Goal: Task Accomplishment & Management: Manage account settings

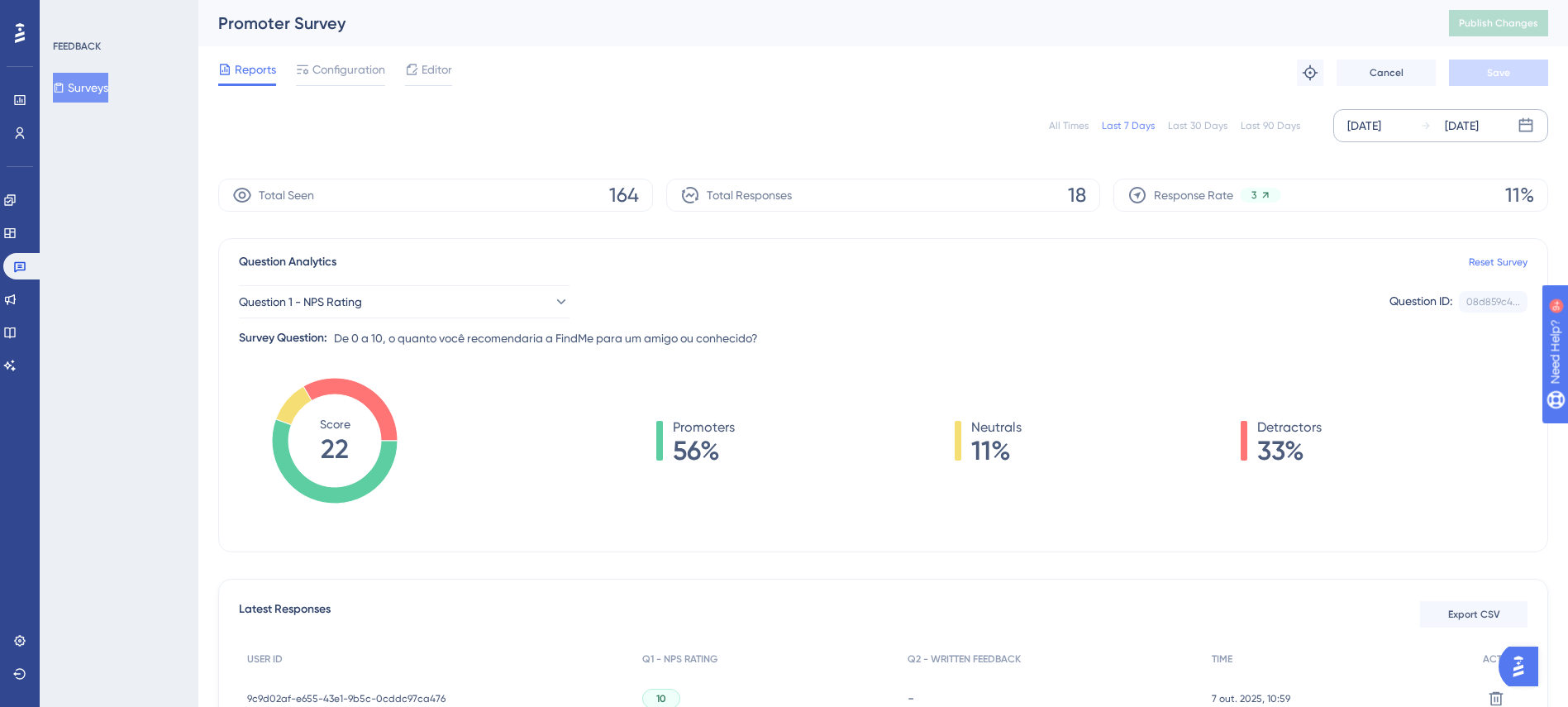
click at [1363, 125] on div "[DATE]" at bounding box center [1365, 126] width 34 height 20
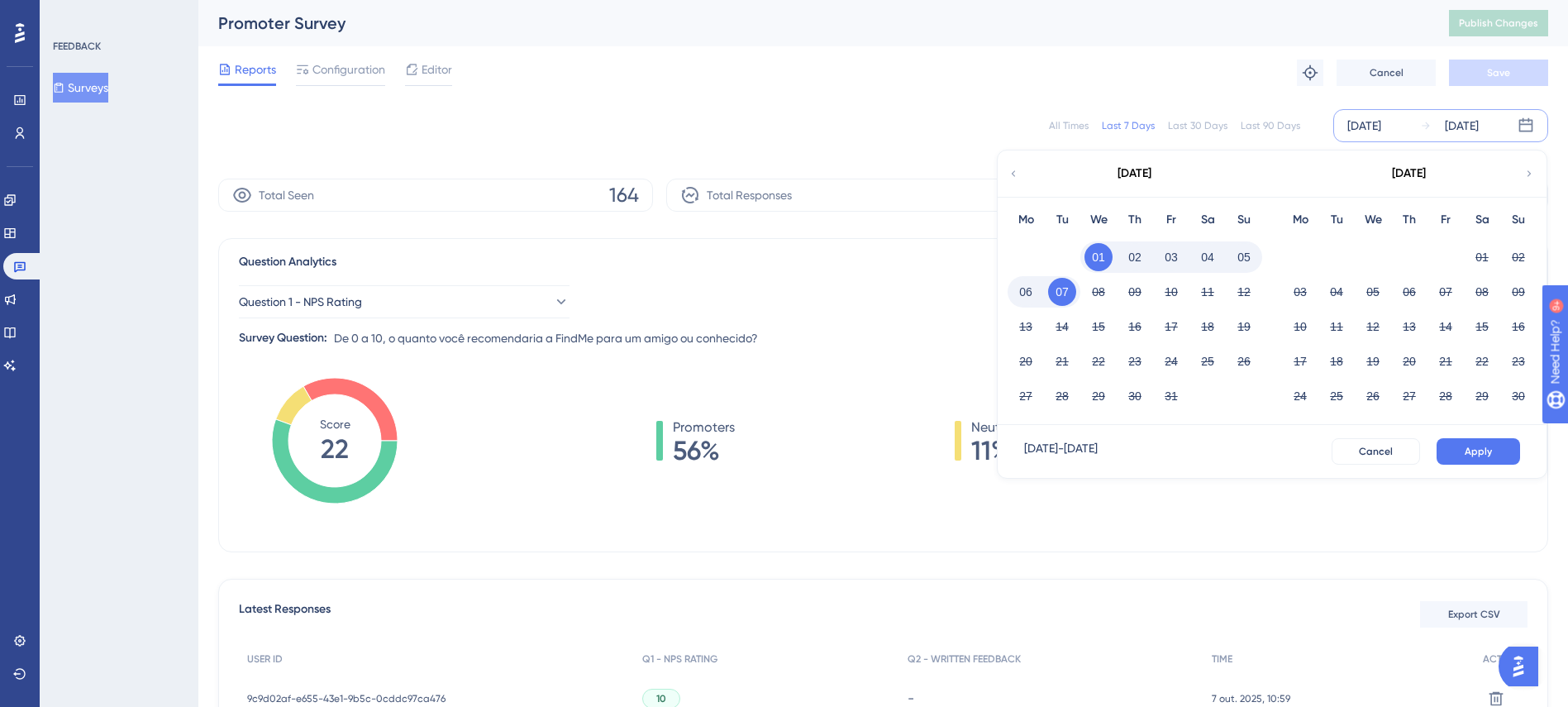
click at [1019, 167] on icon at bounding box center [1014, 174] width 12 height 15
click at [1293, 257] on button "01" at bounding box center [1300, 257] width 28 height 28
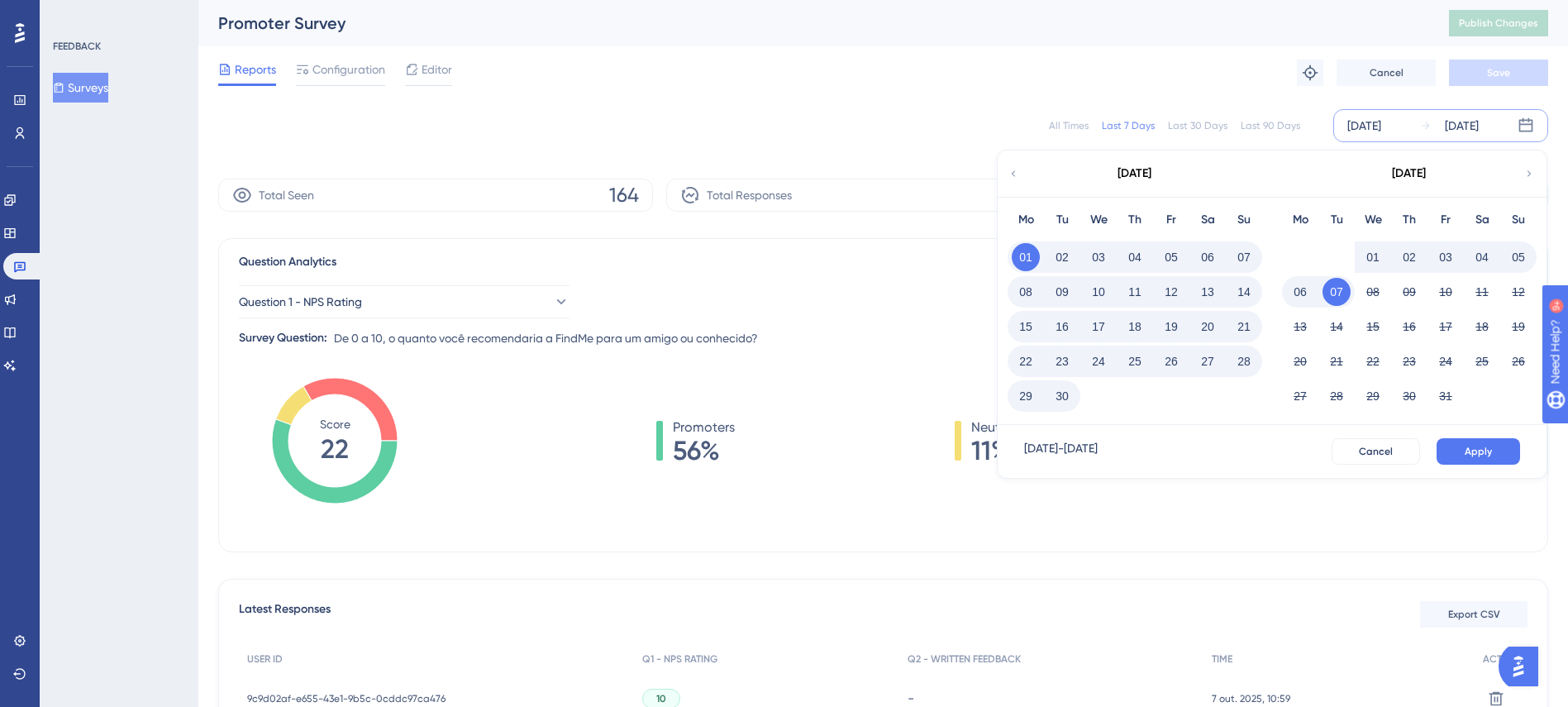
click at [1071, 397] on button "30" at bounding box center [1063, 396] width 28 height 28
click at [1461, 451] on button "Apply" at bounding box center [1479, 451] width 83 height 27
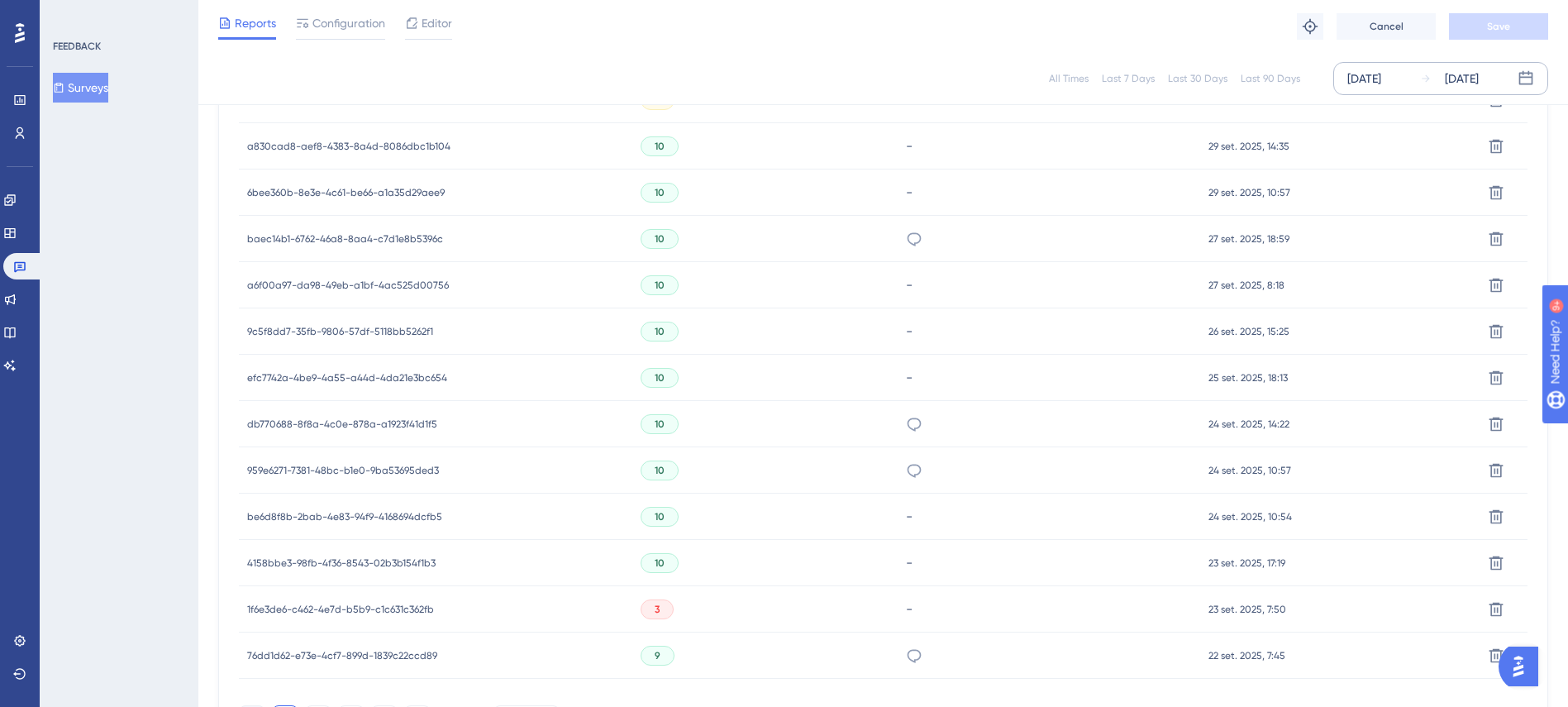
scroll to position [1048, 0]
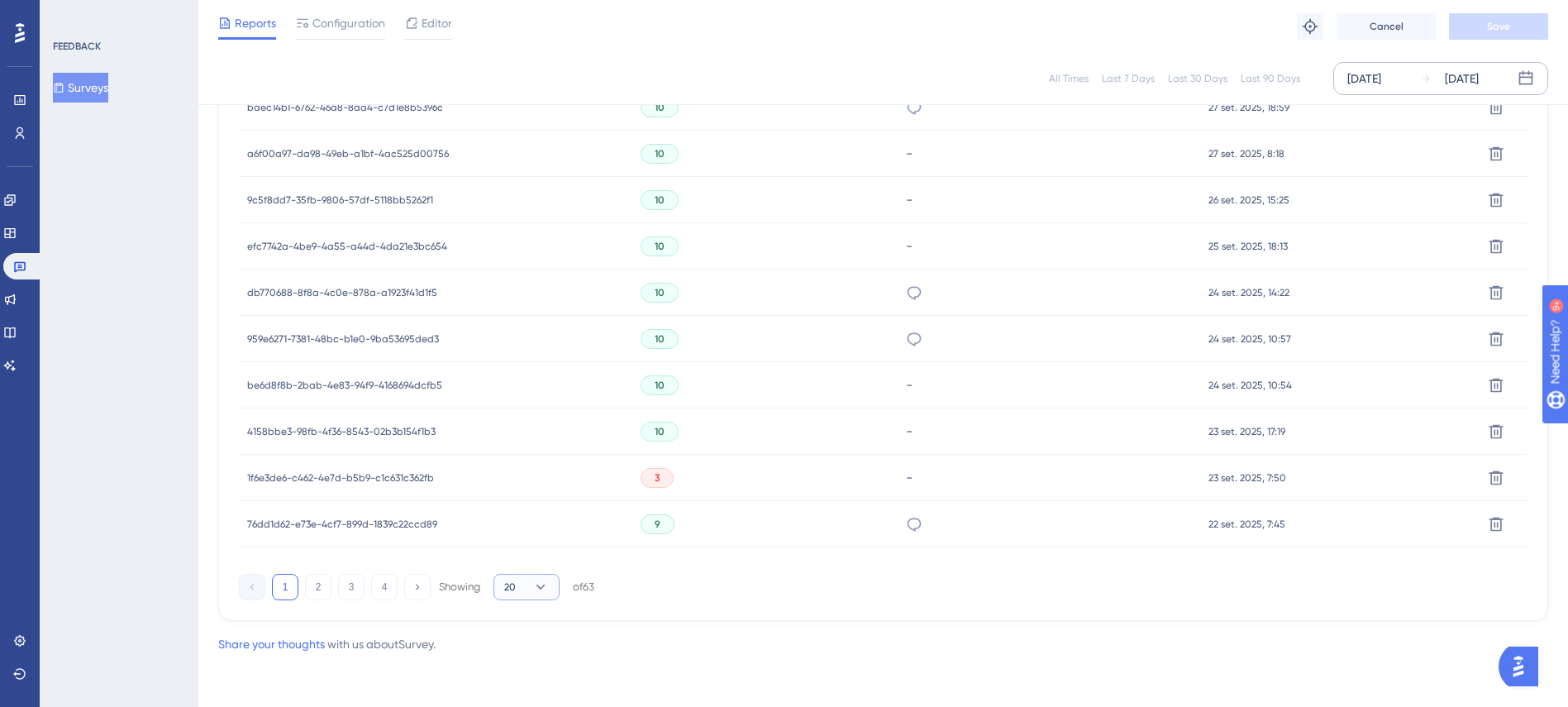
click at [527, 586] on button "20" at bounding box center [526, 587] width 66 height 27
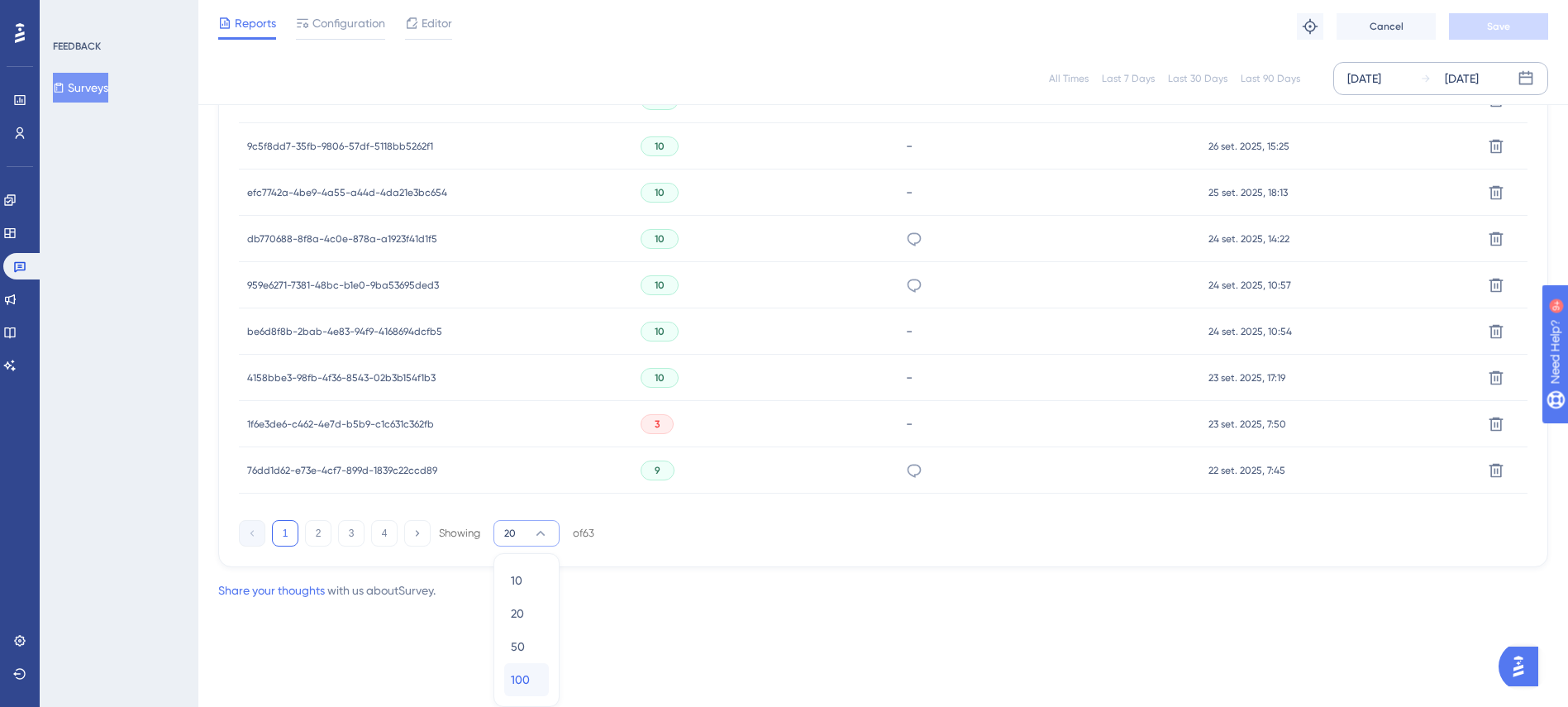
click at [524, 678] on span "100" at bounding box center [519, 680] width 19 height 20
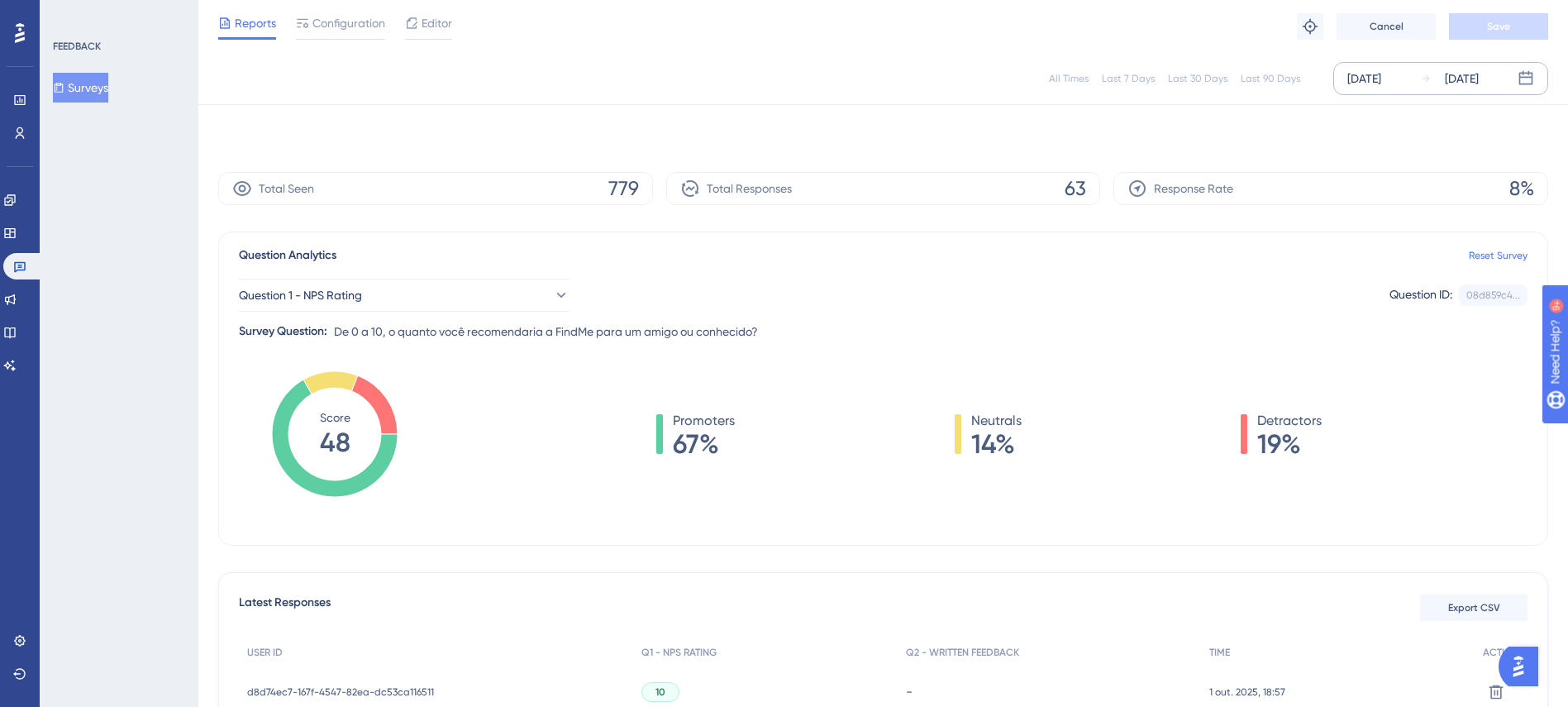
scroll to position [1179, 0]
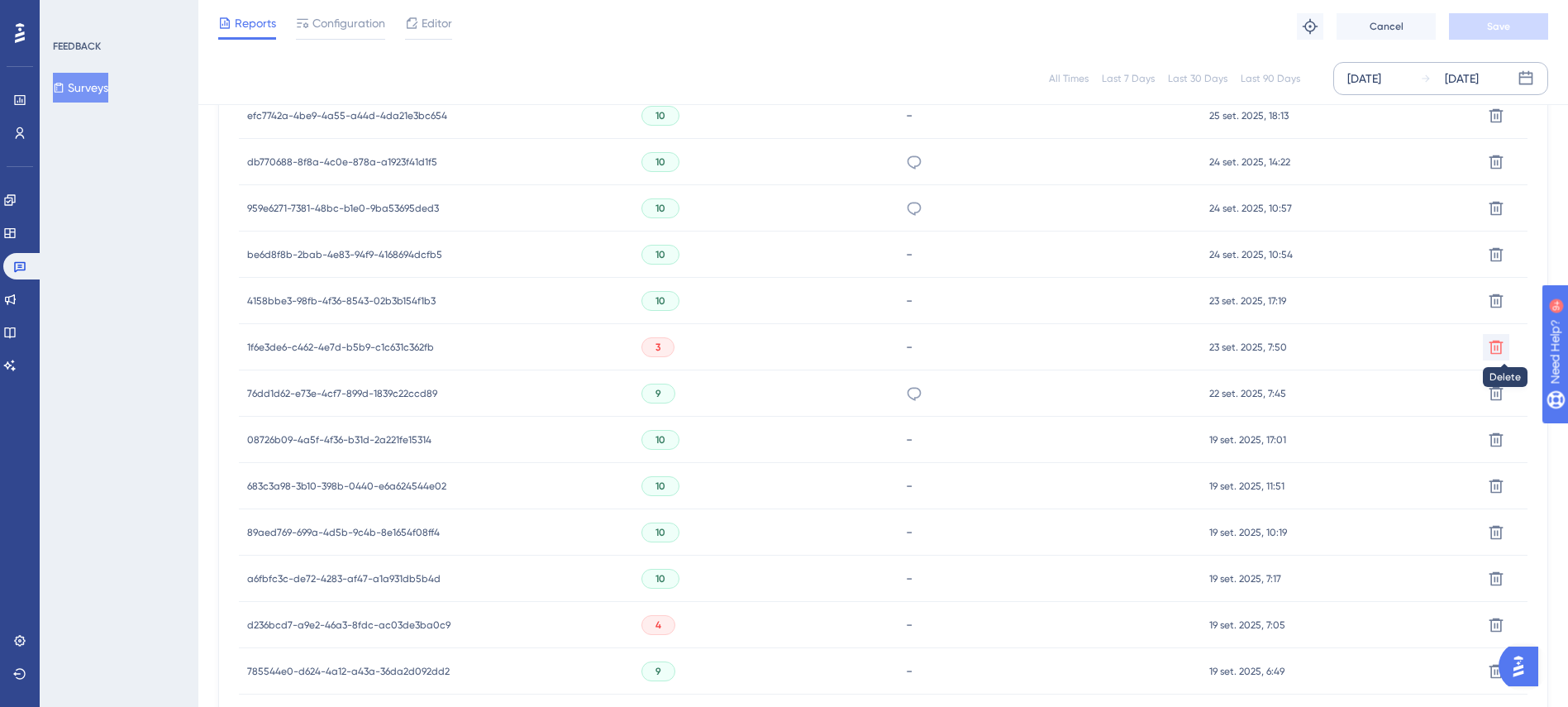
click at [1497, 346] on icon at bounding box center [1496, 347] width 17 height 17
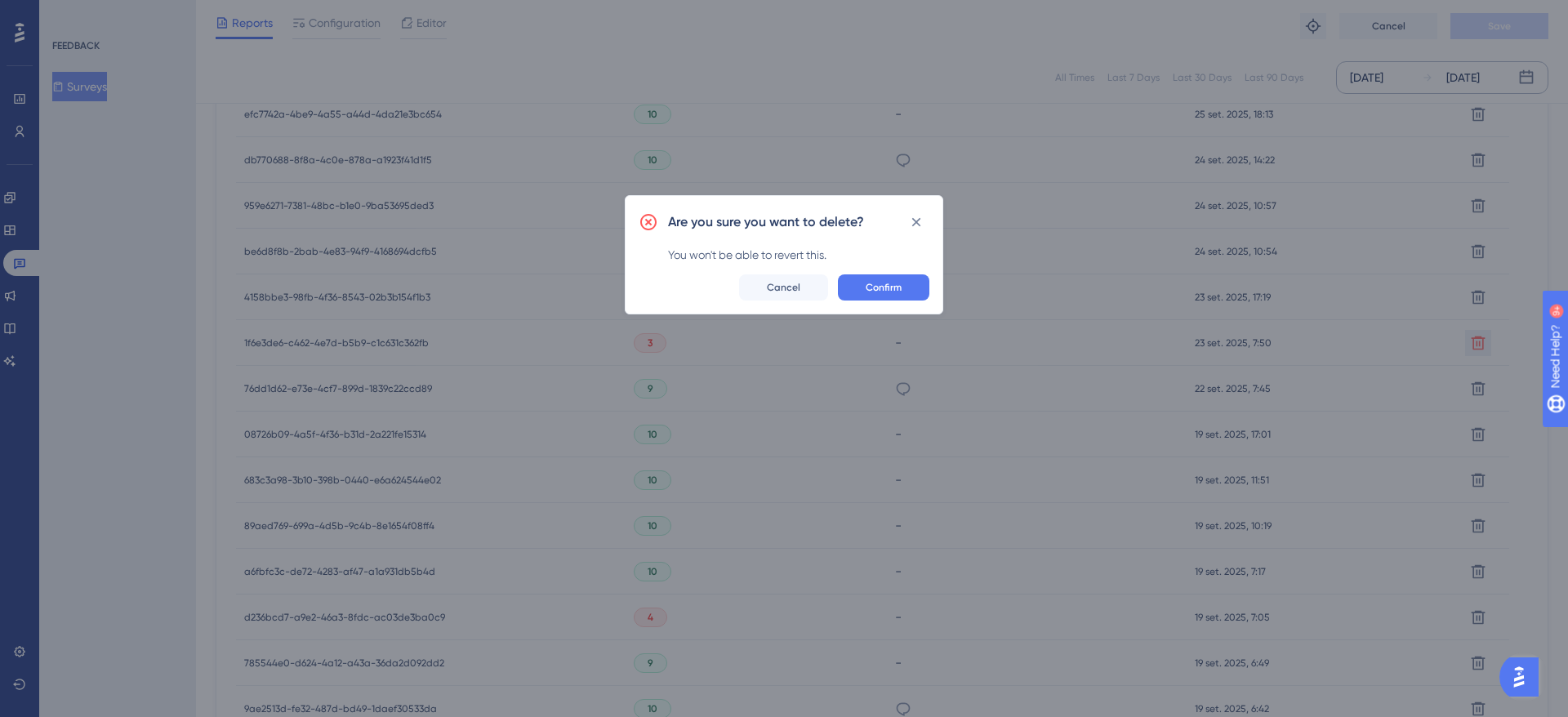
click at [913, 273] on div "Are you sure you want to delete? You won't be able to revert this. Confirm Canc…" at bounding box center [784, 255] width 318 height 120
click at [905, 285] on button "Confirm" at bounding box center [883, 287] width 91 height 26
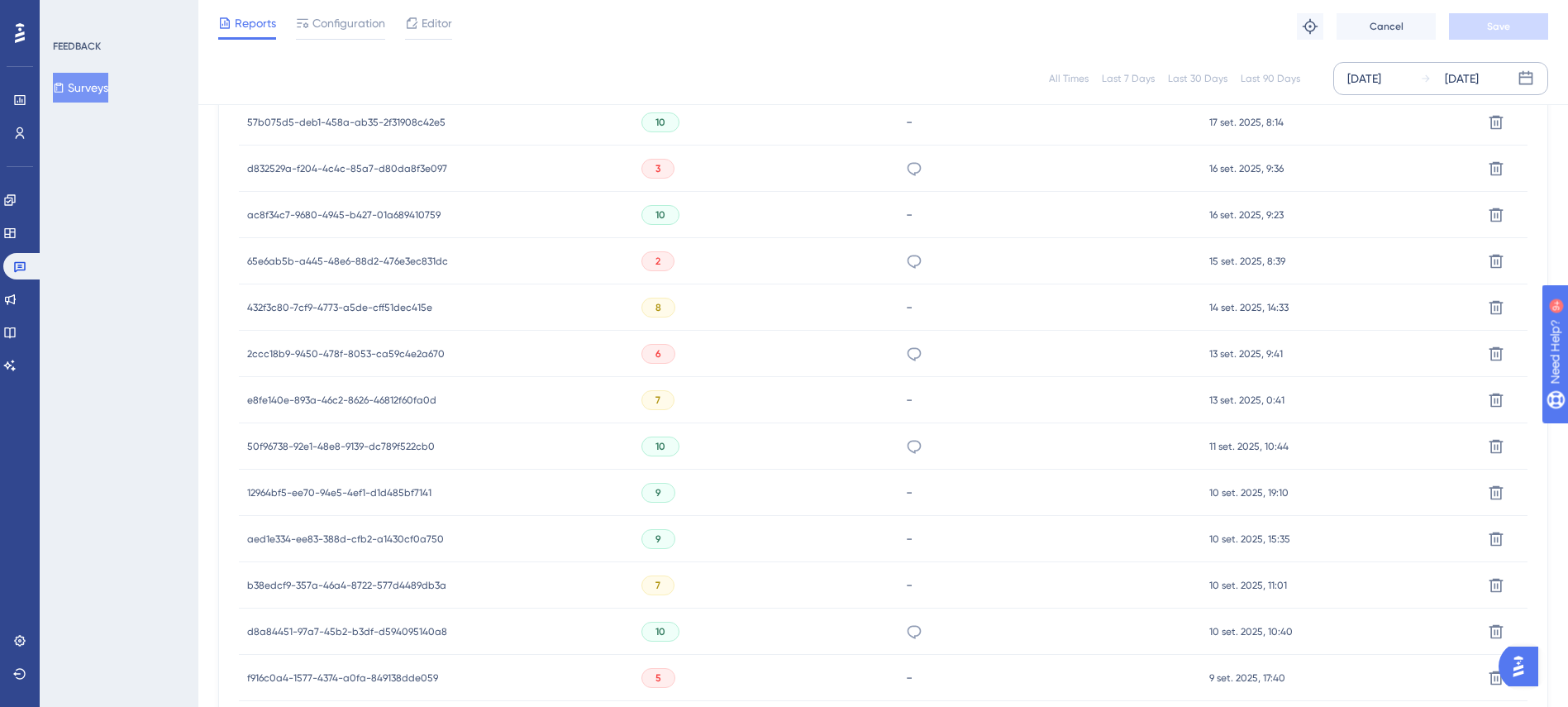
scroll to position [1913, 19]
click at [1488, 351] on icon at bounding box center [1496, 354] width 17 height 17
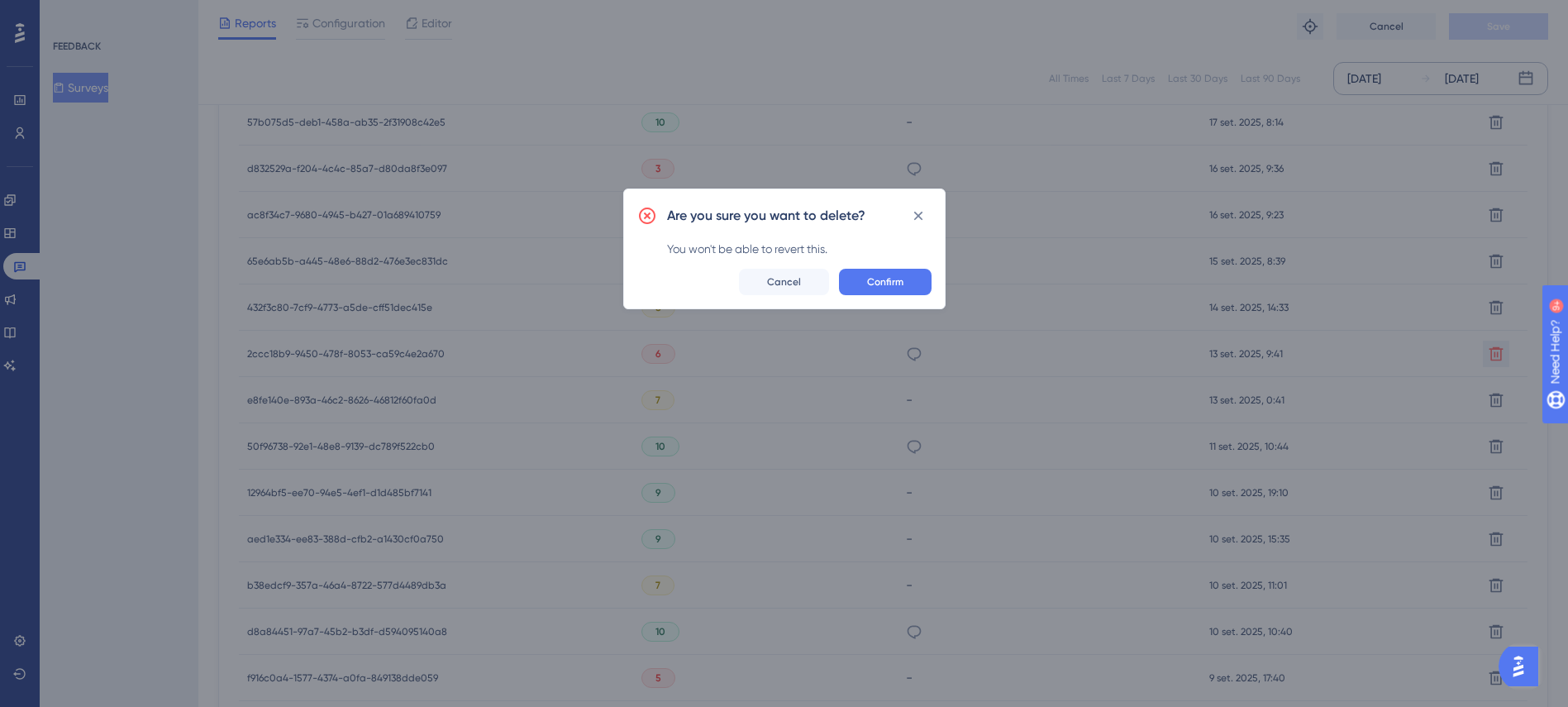
scroll to position [1913, 0]
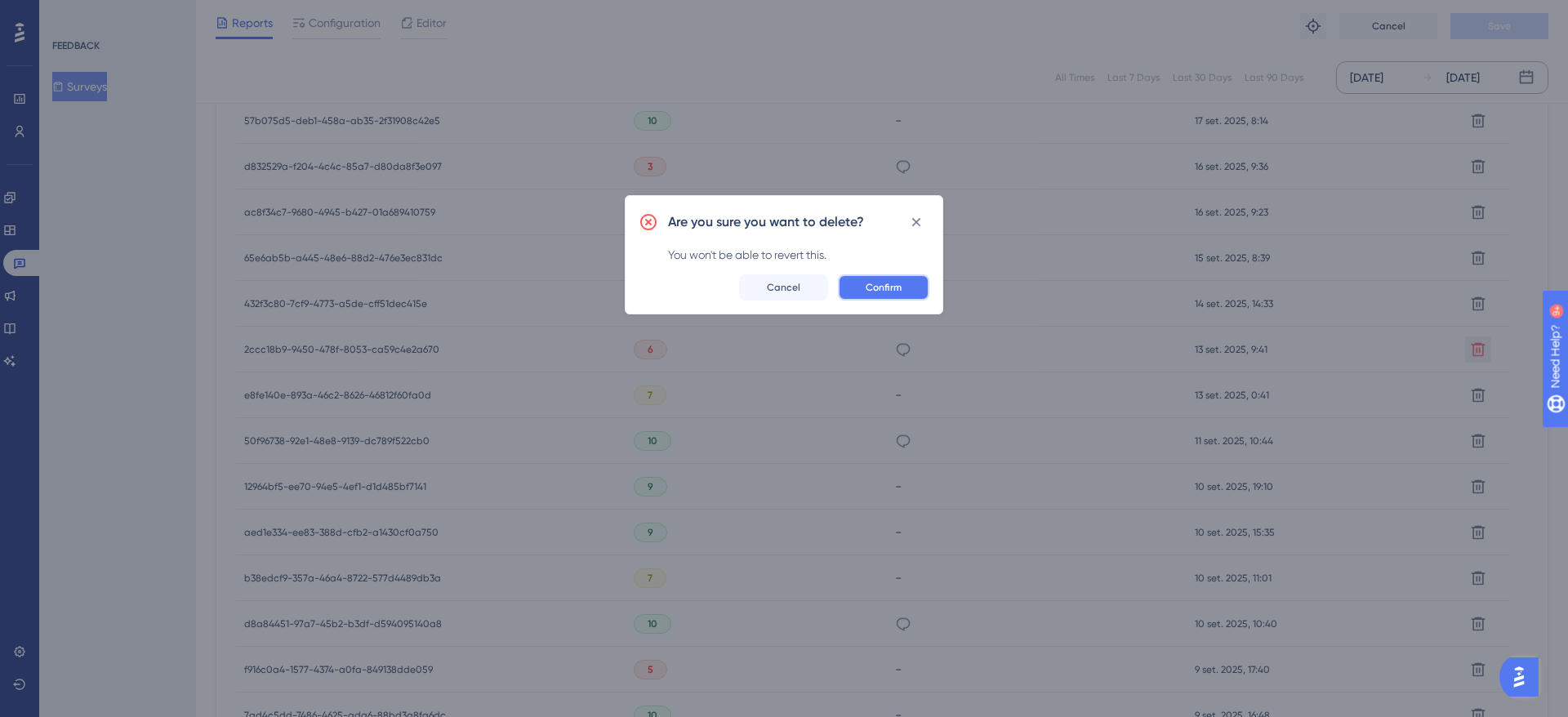
click at [909, 284] on button "Confirm" at bounding box center [883, 287] width 91 height 26
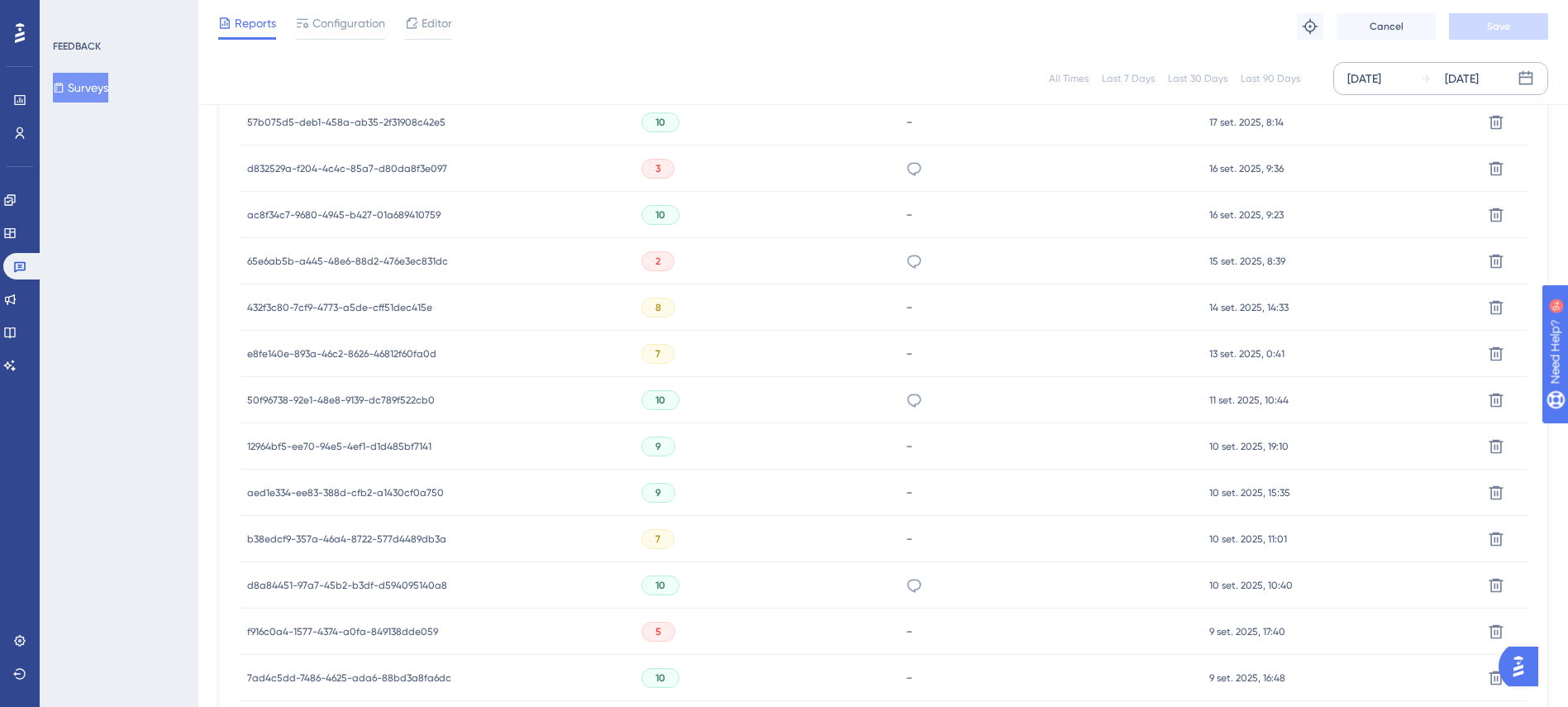
scroll to position [1913, 19]
click at [1488, 629] on icon at bounding box center [1496, 632] width 17 height 17
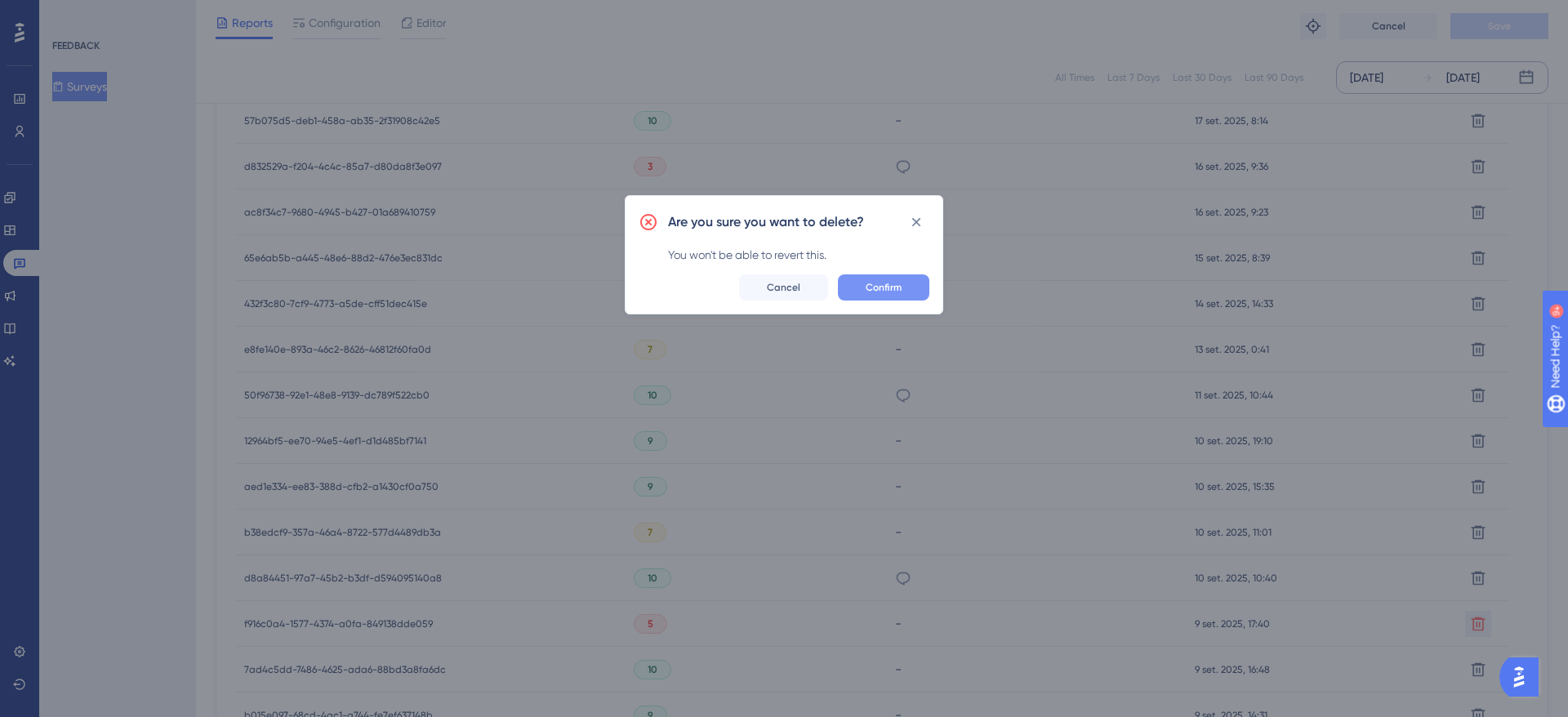
click at [893, 284] on span "Confirm" at bounding box center [883, 287] width 36 height 13
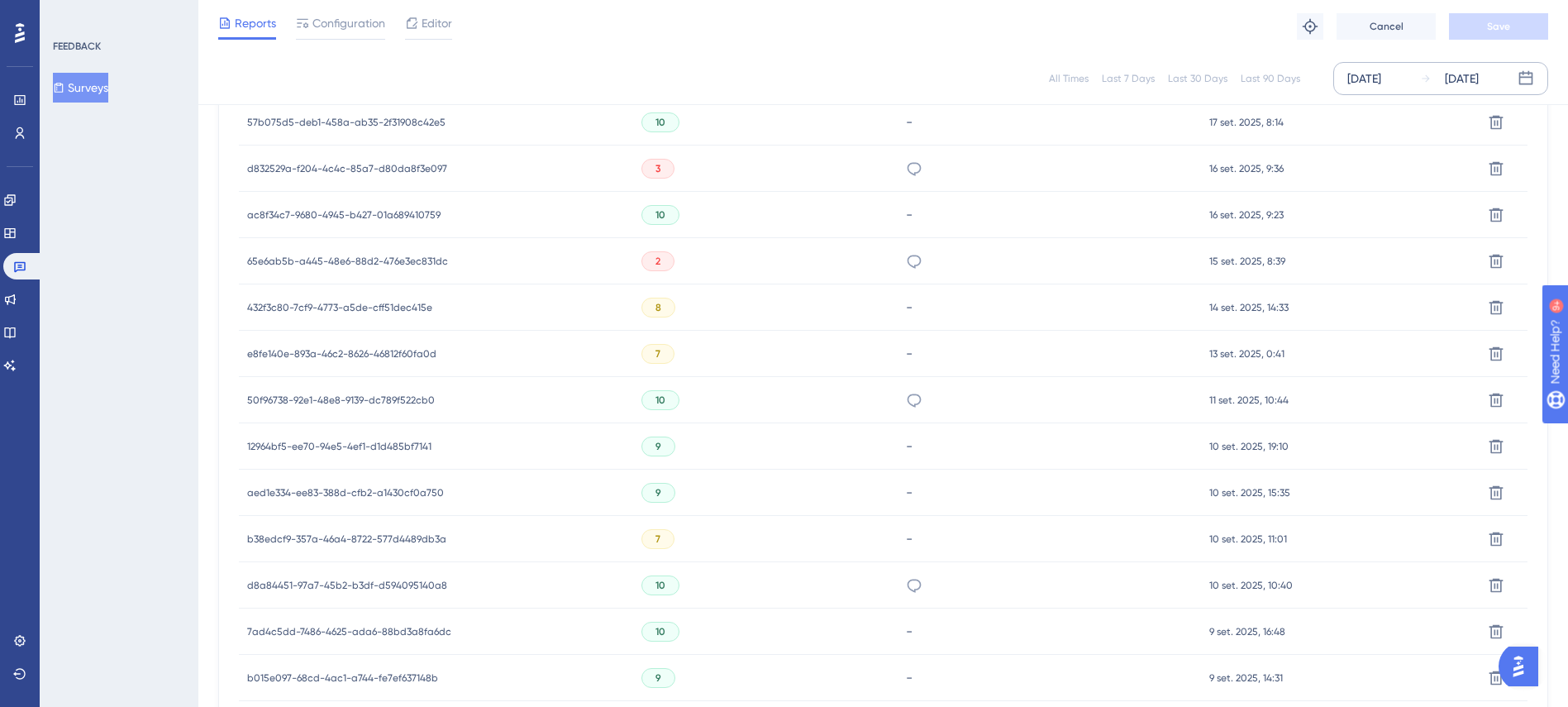
scroll to position [2515, 0]
click at [1487, 353] on button at bounding box center [1496, 354] width 27 height 27
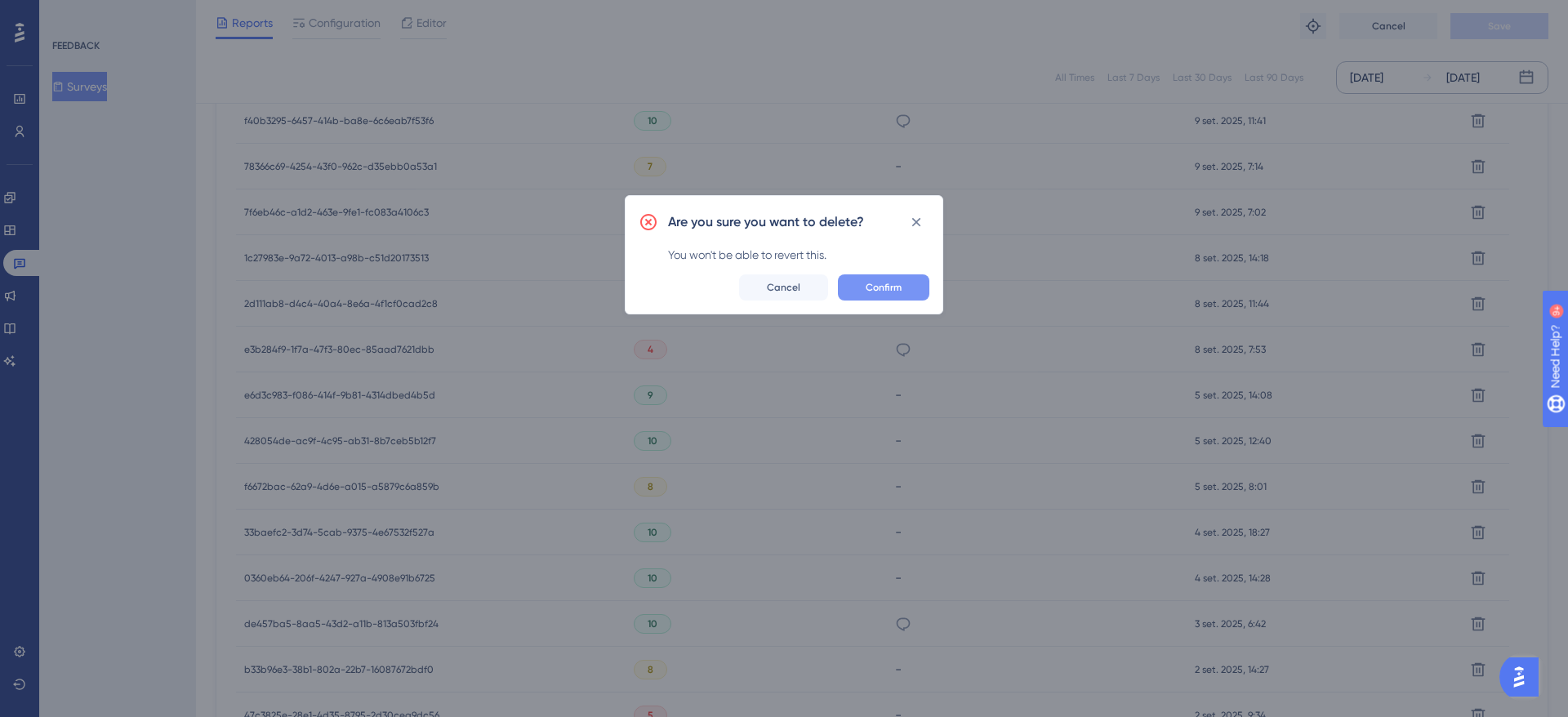
click at [871, 278] on button "Confirm" at bounding box center [883, 287] width 91 height 26
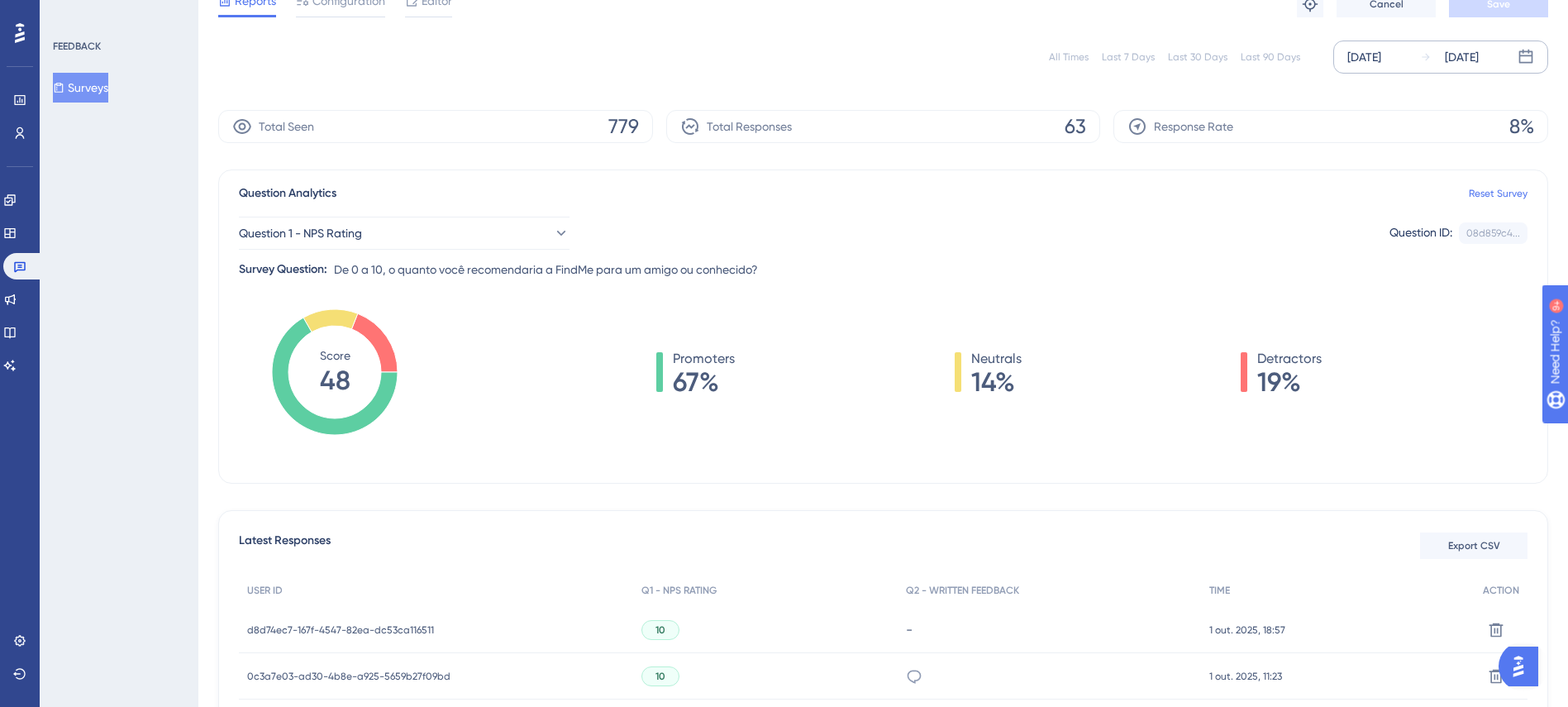
scroll to position [0, 0]
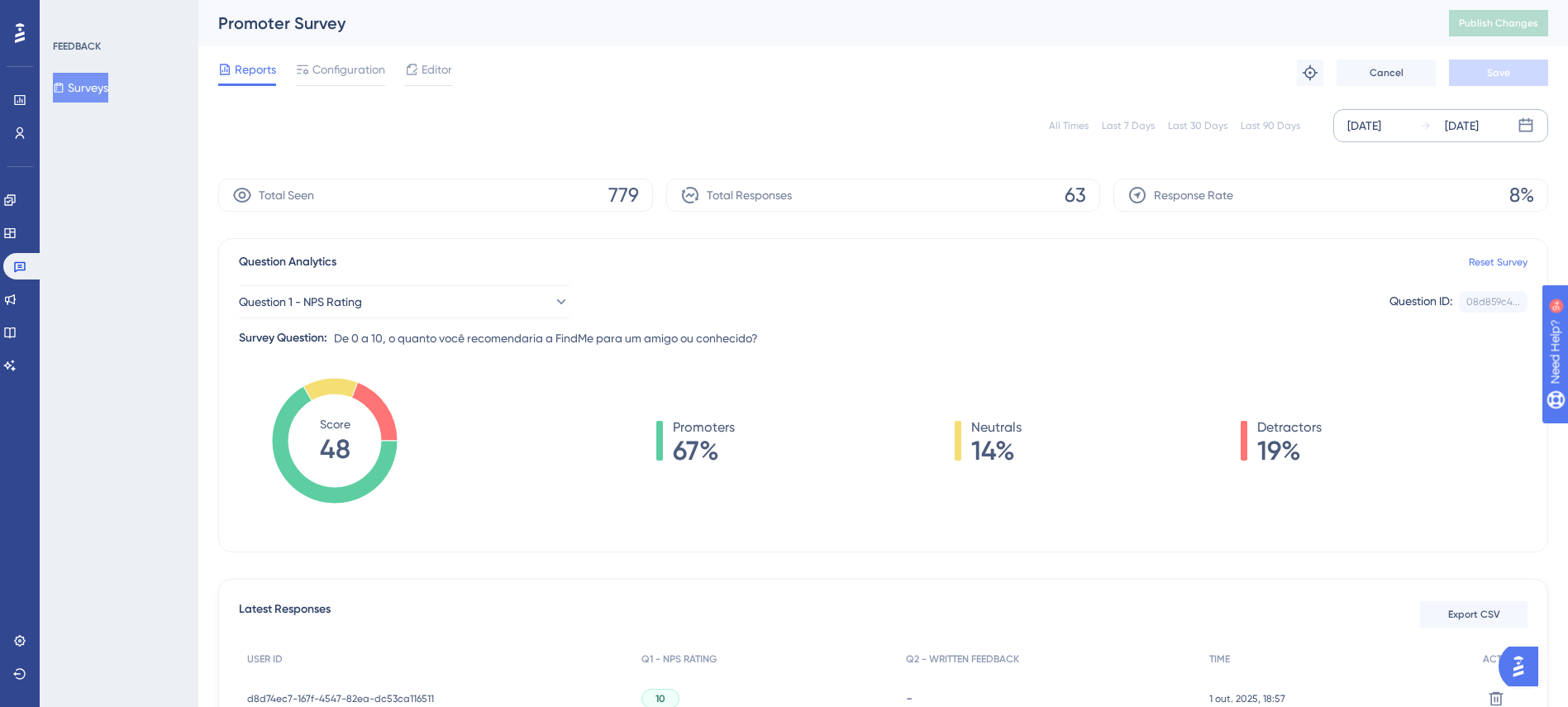
click at [1415, 122] on div "[DATE] [DATE]" at bounding box center [1440, 125] width 215 height 33
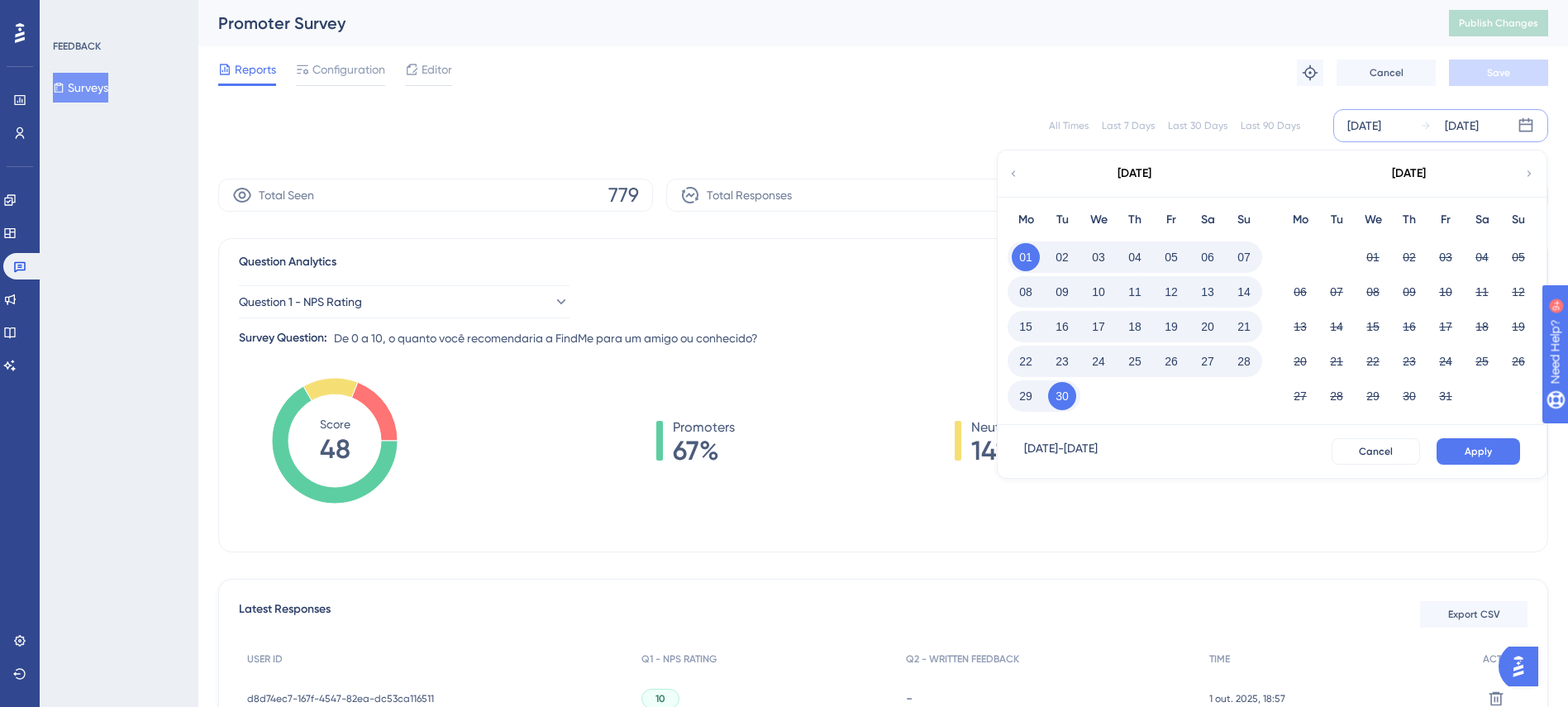
click at [1521, 173] on div "[DATE]" at bounding box center [1408, 174] width 273 height 47
drag, startPoint x: 1087, startPoint y: 409, endPoint x: 1068, endPoint y: 397, distance: 22.5
click at [1084, 407] on div "29 30" at bounding box center [1135, 394] width 255 height 35
drag, startPoint x: 1049, startPoint y: 390, endPoint x: 1024, endPoint y: 316, distance: 78.1
click at [1046, 383] on div "30" at bounding box center [1062, 397] width 37 height 32
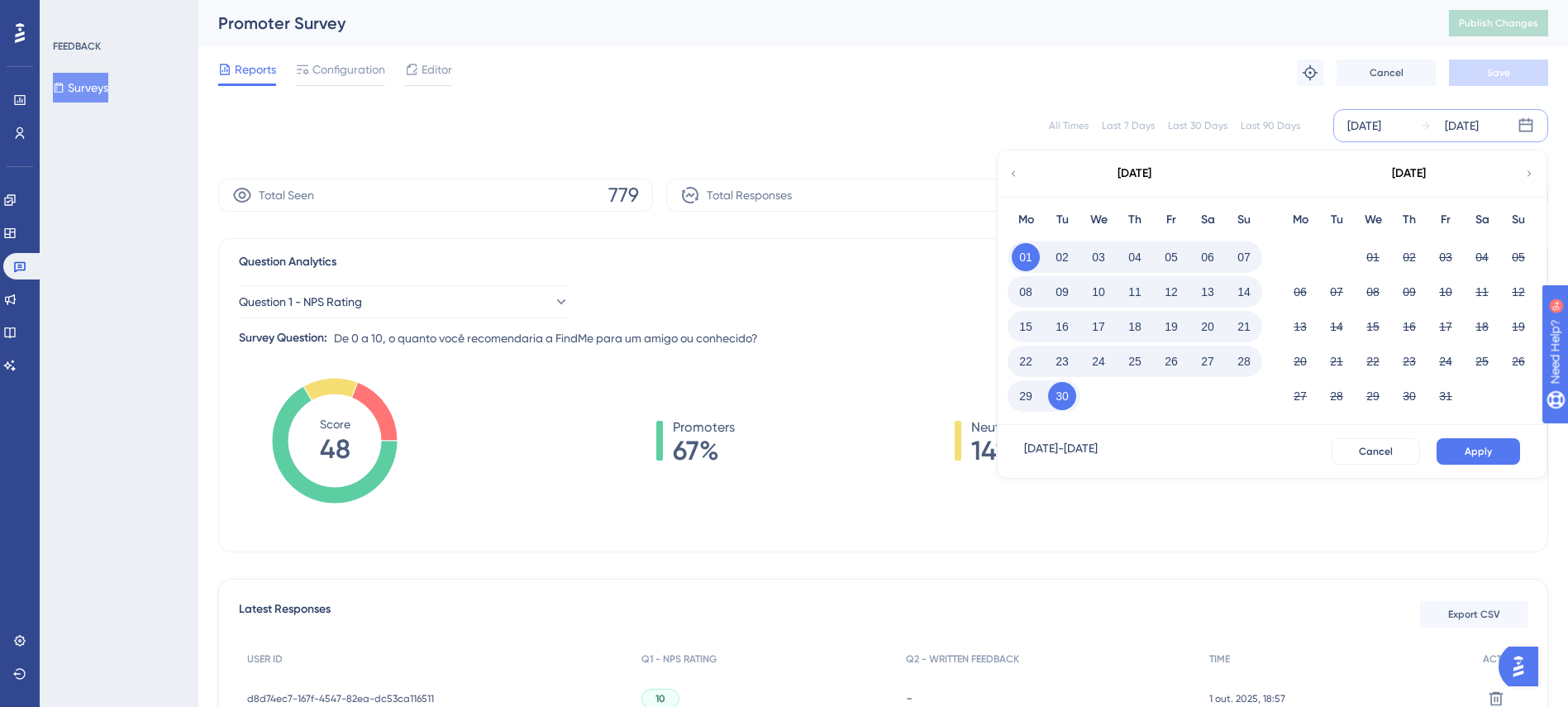
click at [1026, 264] on button "01" at bounding box center [1026, 257] width 28 height 28
click at [1029, 262] on button "01" at bounding box center [1026, 257] width 28 height 28
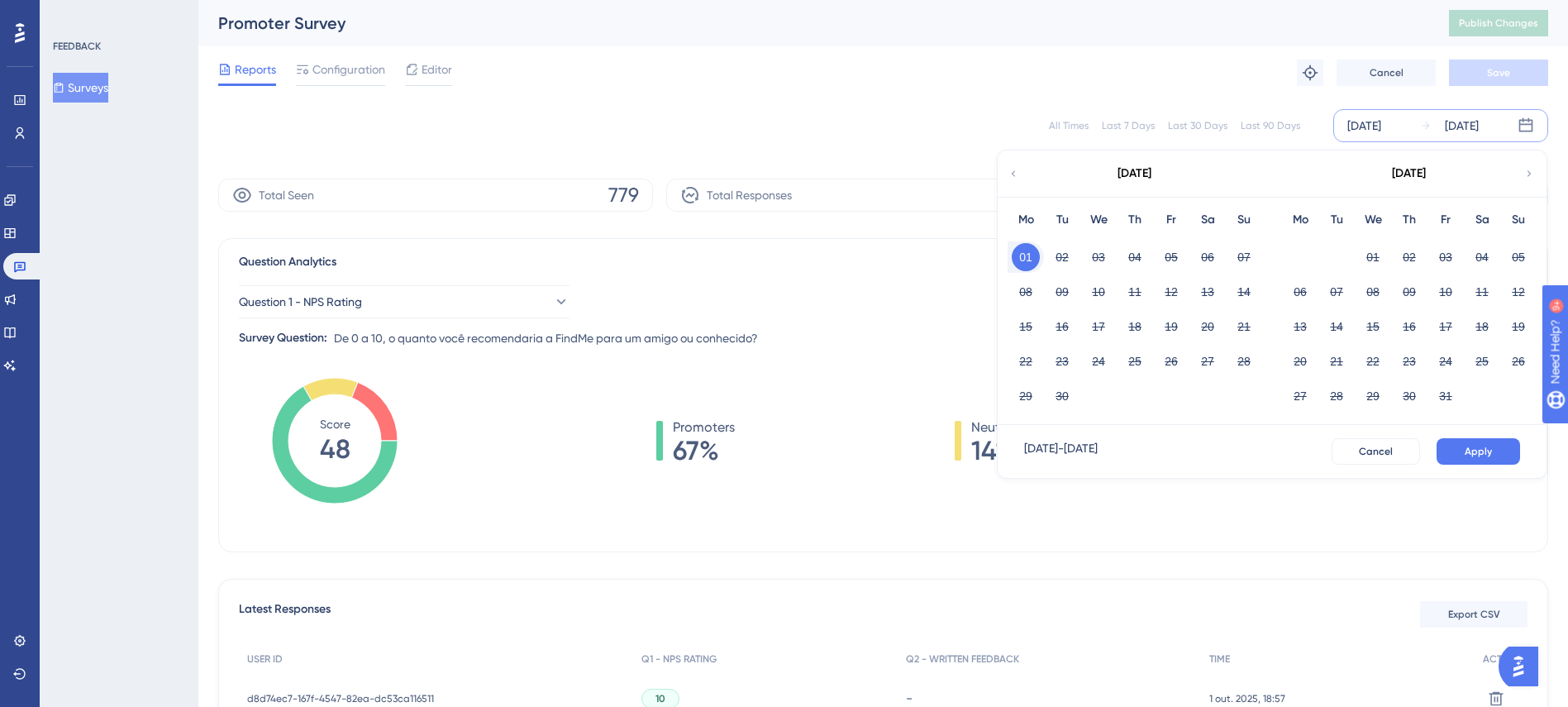
click at [1145, 339] on div "18" at bounding box center [1135, 327] width 37 height 32
click at [1019, 171] on icon at bounding box center [1014, 174] width 12 height 15
click at [1526, 176] on icon at bounding box center [1529, 174] width 12 height 15
drag, startPoint x: 1030, startPoint y: 257, endPoint x: 1046, endPoint y: 257, distance: 16.0
click at [1029, 257] on button "01" at bounding box center [1026, 257] width 28 height 28
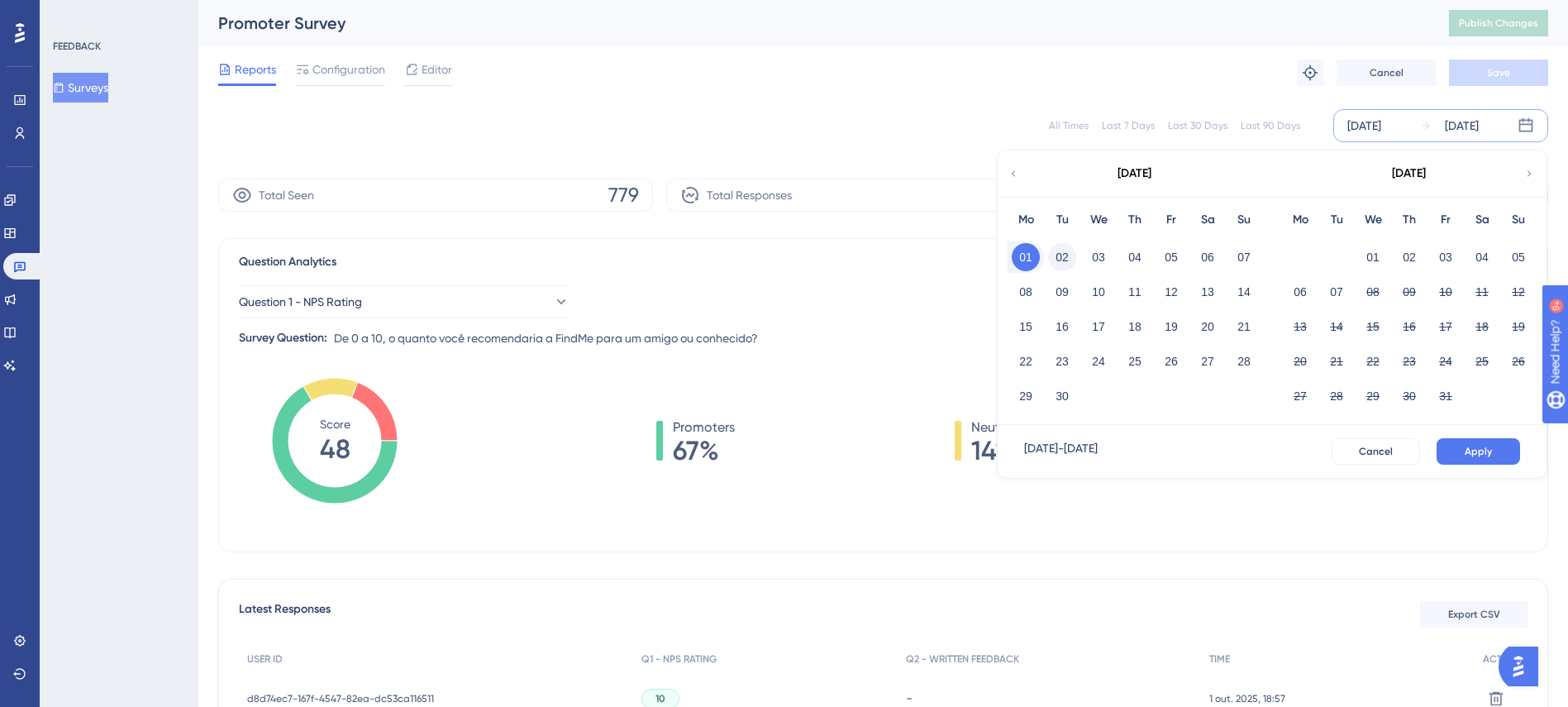
click at [1057, 257] on button "02" at bounding box center [1063, 257] width 28 height 28
click at [1098, 242] on div "03" at bounding box center [1098, 258] width 37 height 32
click at [1114, 259] on div "03" at bounding box center [1098, 258] width 37 height 32
click at [1356, 117] on div "[DATE]" at bounding box center [1365, 126] width 34 height 20
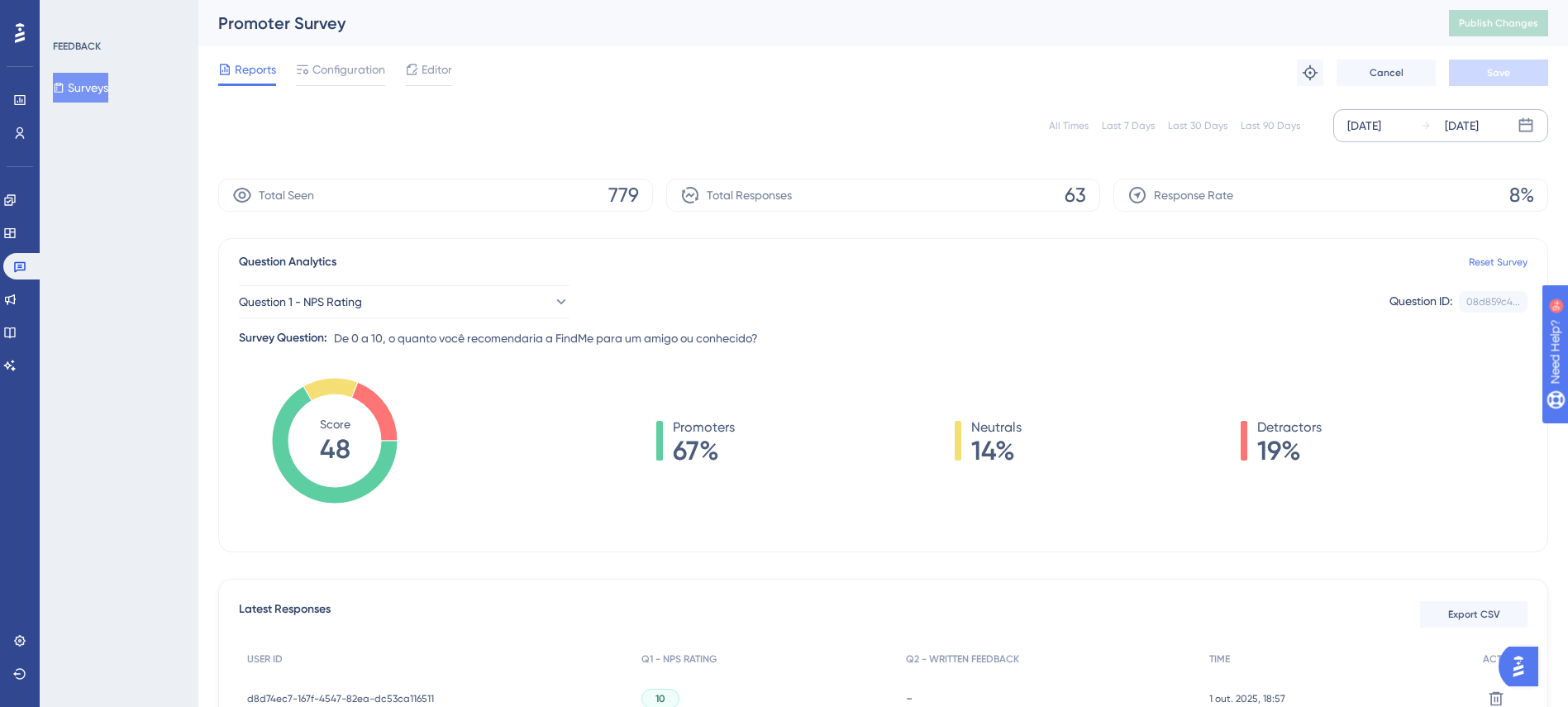
click at [1427, 122] on icon at bounding box center [1426, 126] width 12 height 12
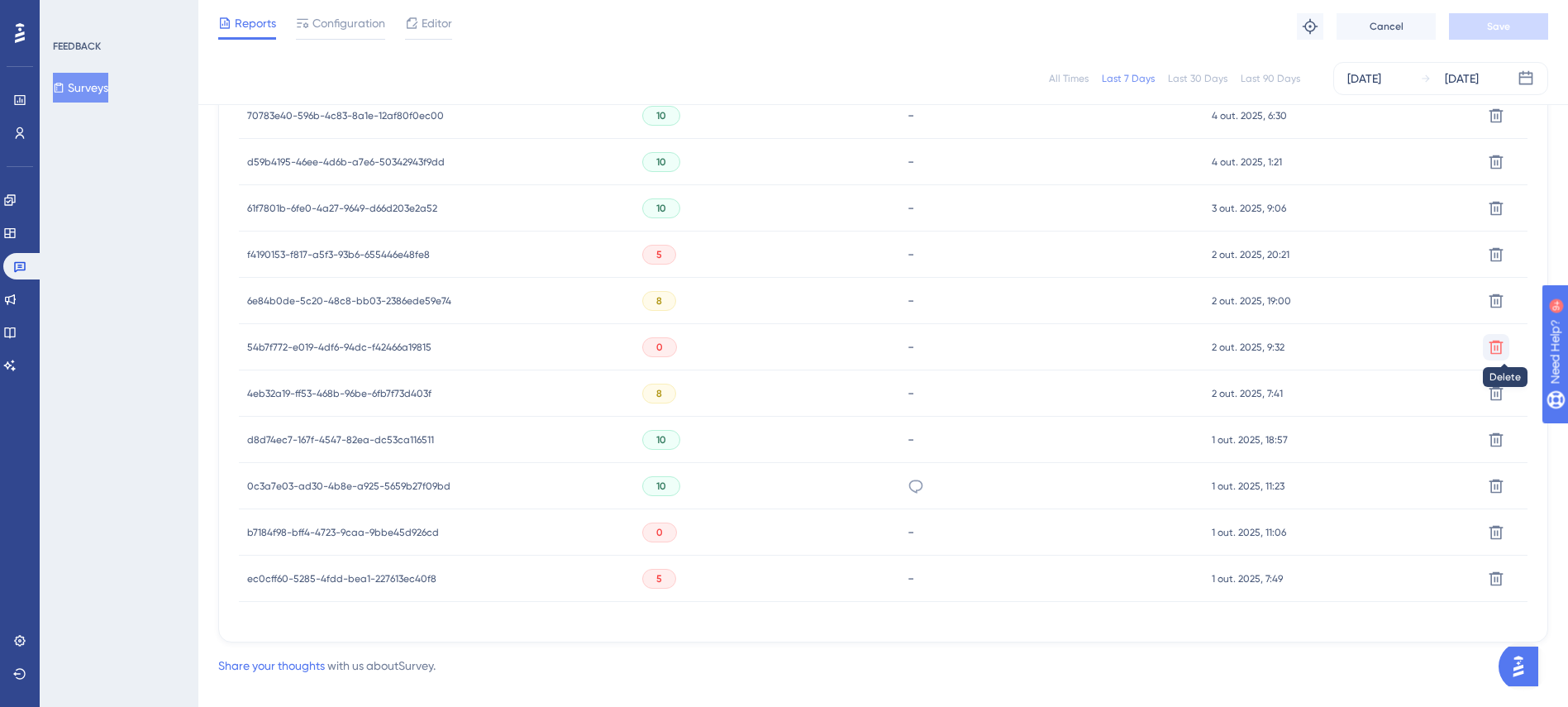
click at [1490, 346] on icon at bounding box center [1496, 347] width 17 height 17
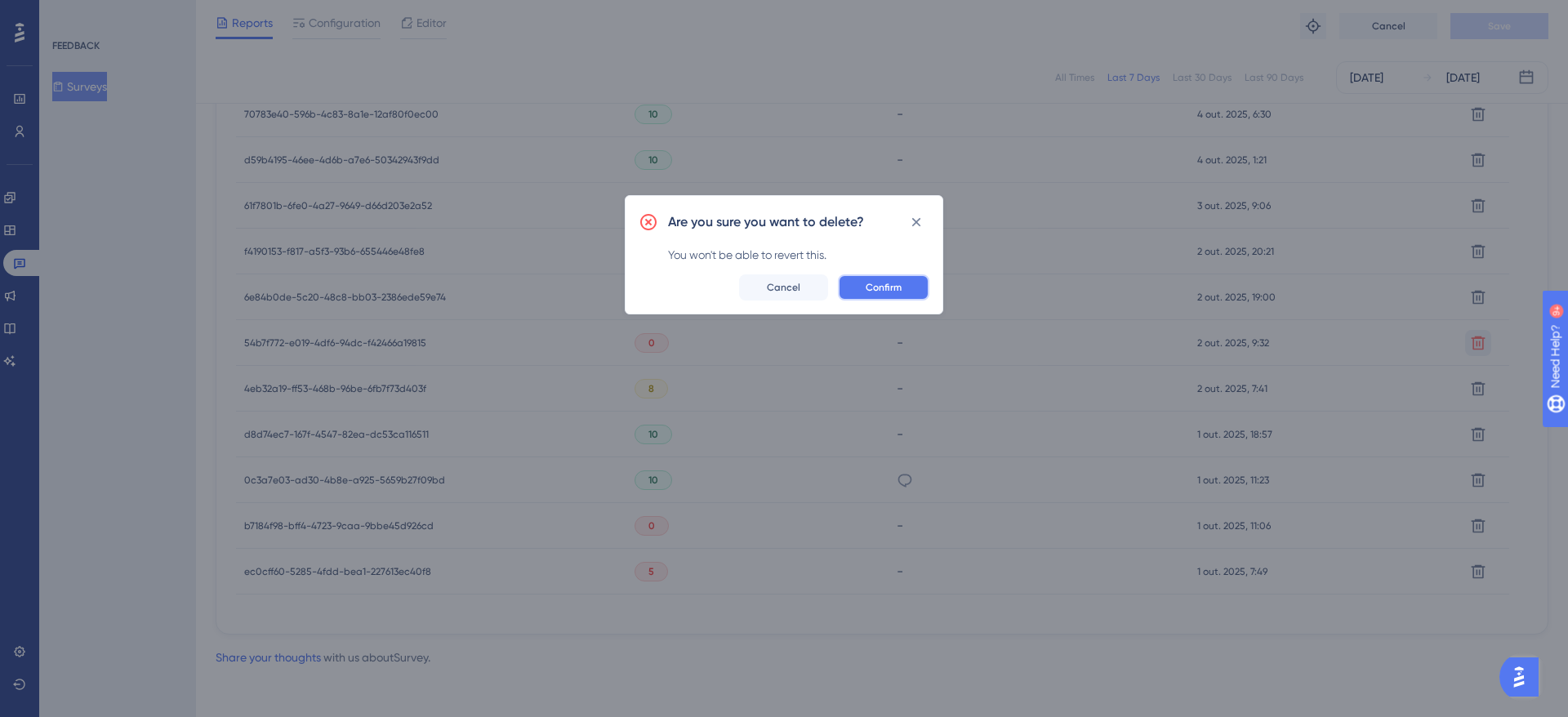
click at [898, 290] on span "Confirm" at bounding box center [883, 287] width 36 height 13
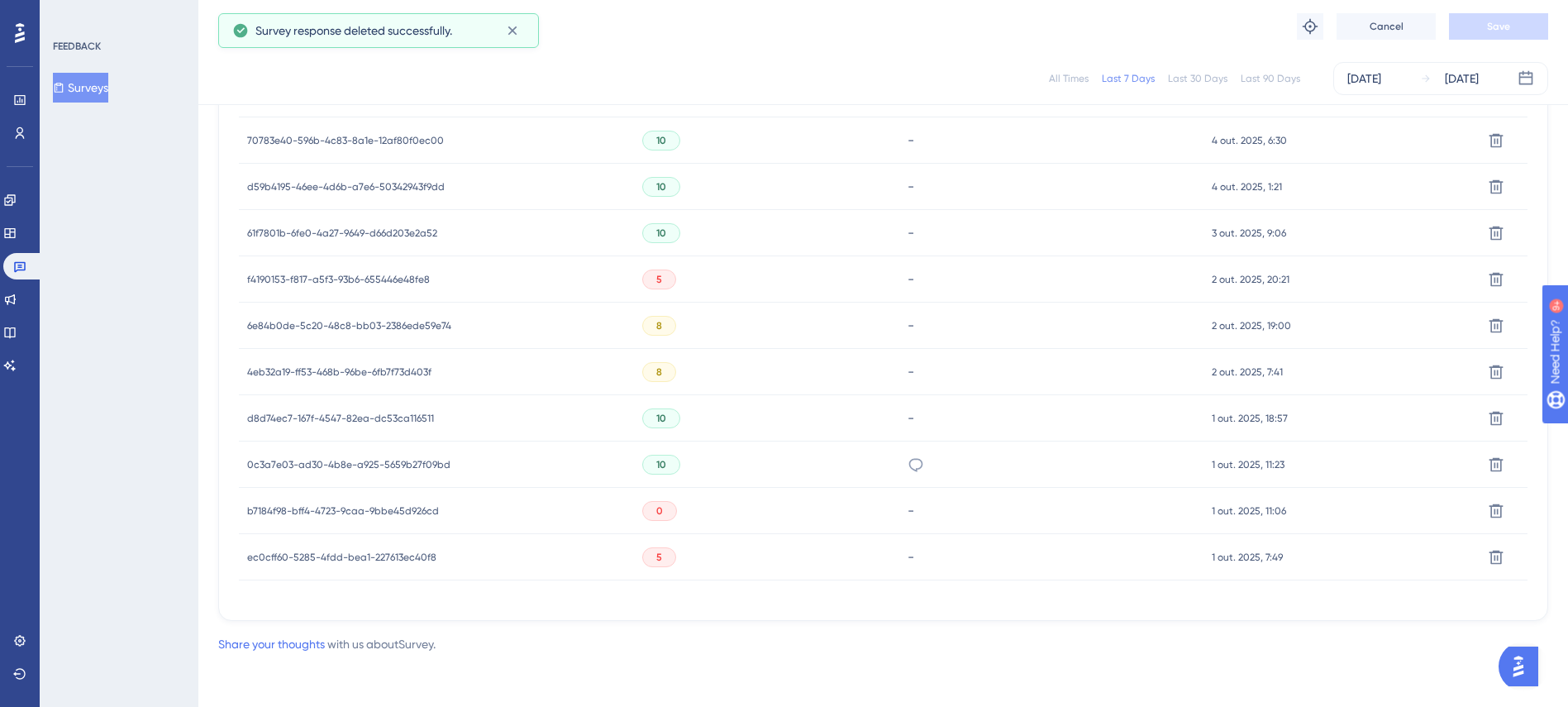
scroll to position [876, 0]
click at [1501, 559] on icon at bounding box center [1496, 557] width 17 height 17
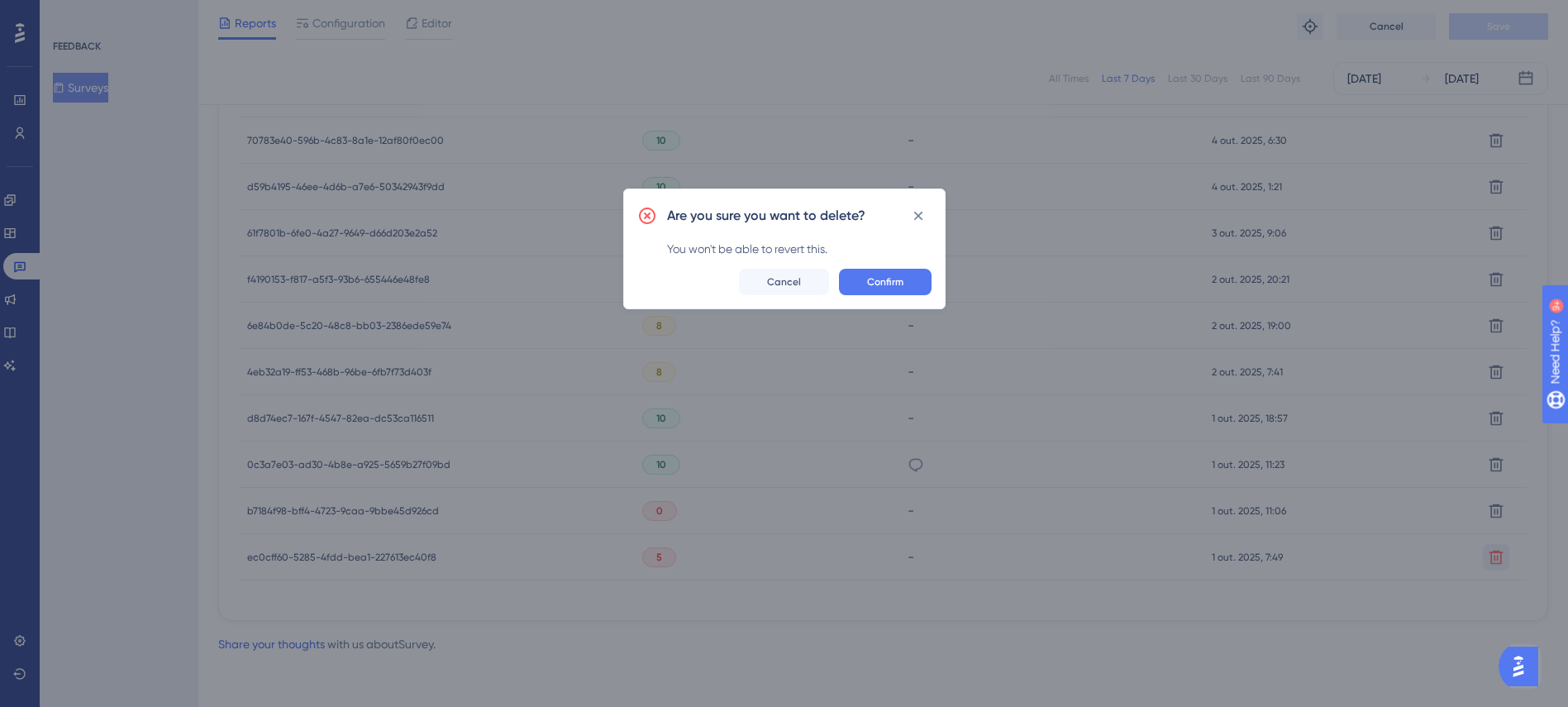
scroll to position [857, 0]
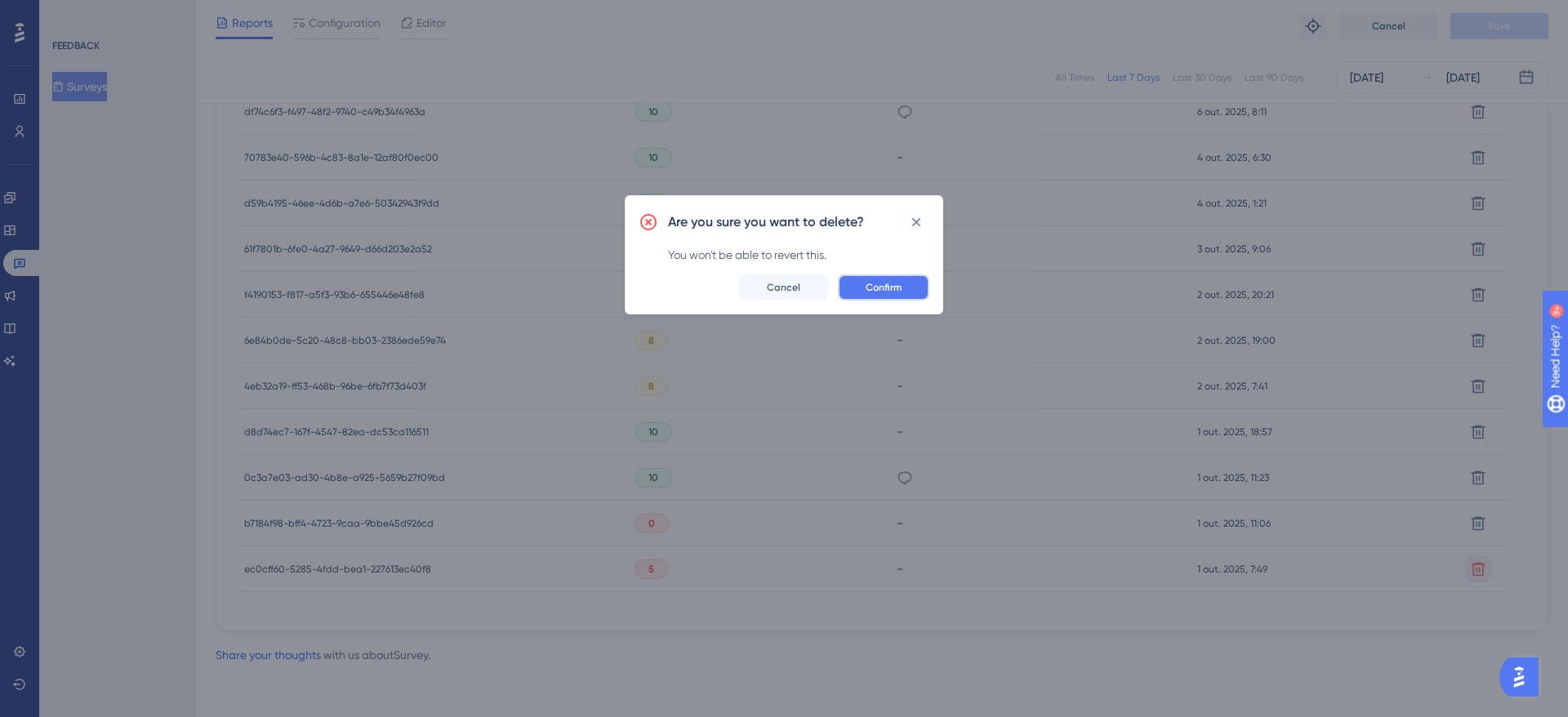
click at [890, 275] on button "Confirm" at bounding box center [883, 287] width 91 height 26
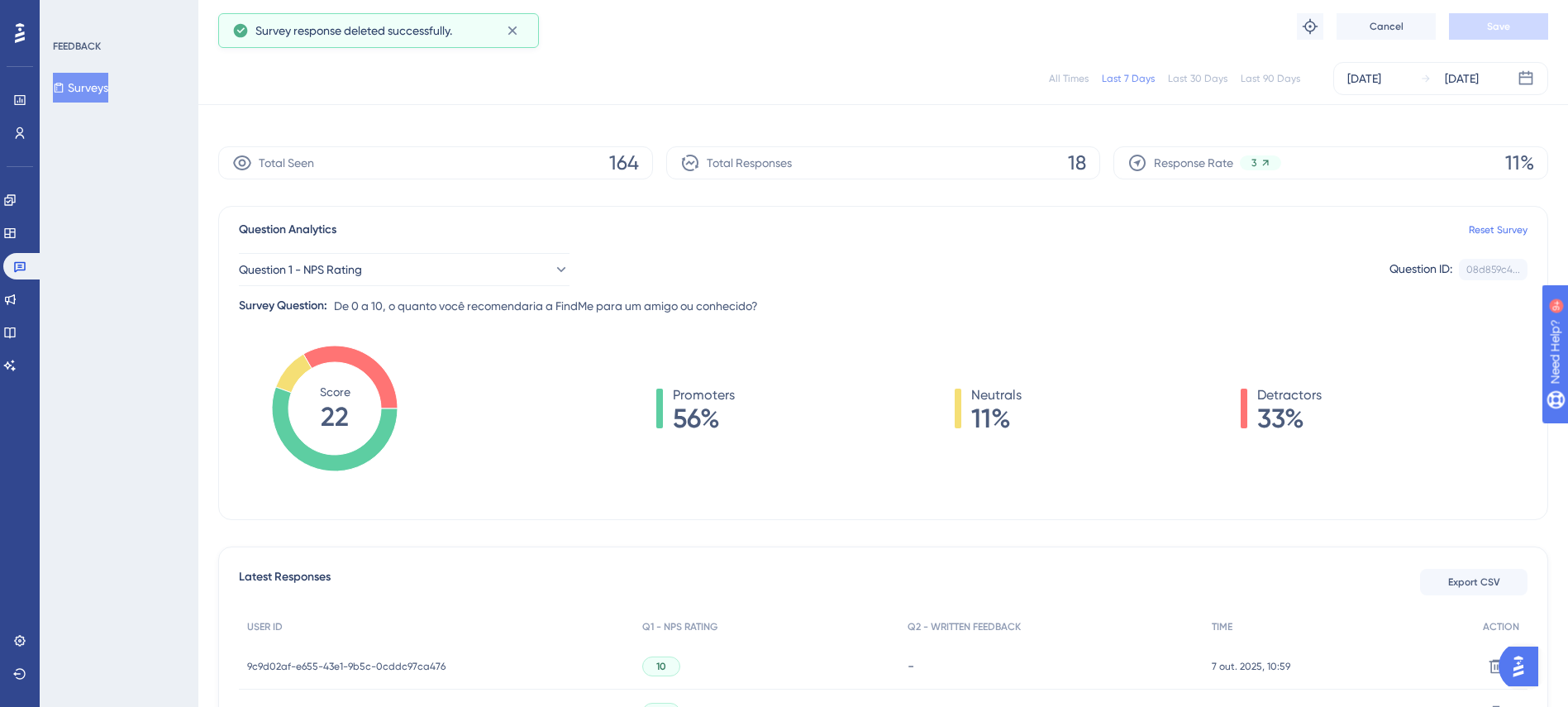
scroll to position [0, 0]
